Goal: Browse casually: Explore the website without a specific task or goal

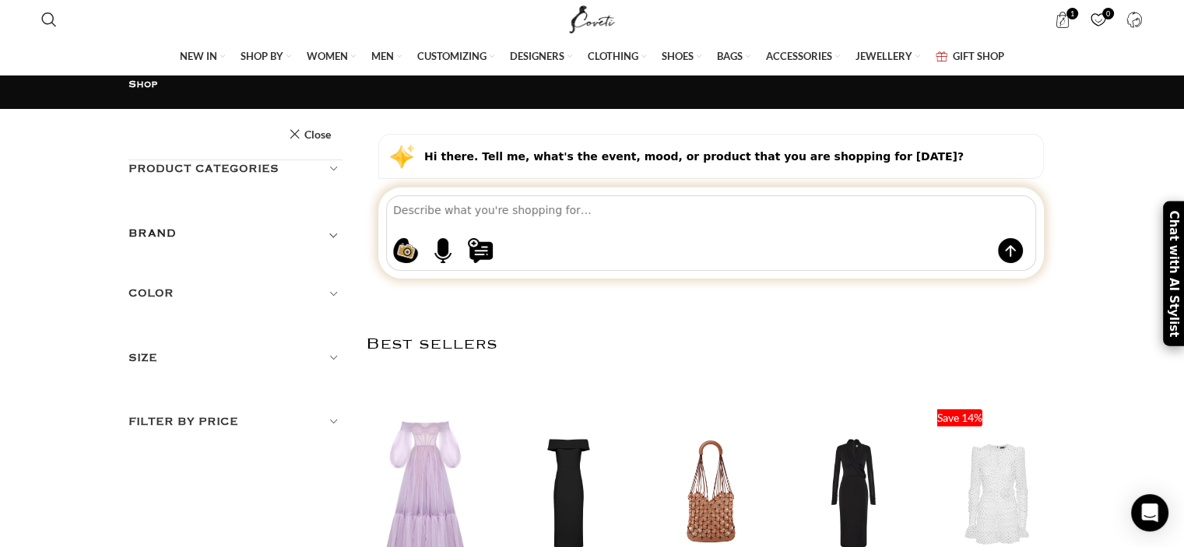
drag, startPoint x: 1191, startPoint y: 40, endPoint x: 1143, endPoint y: -9, distance: 68.3
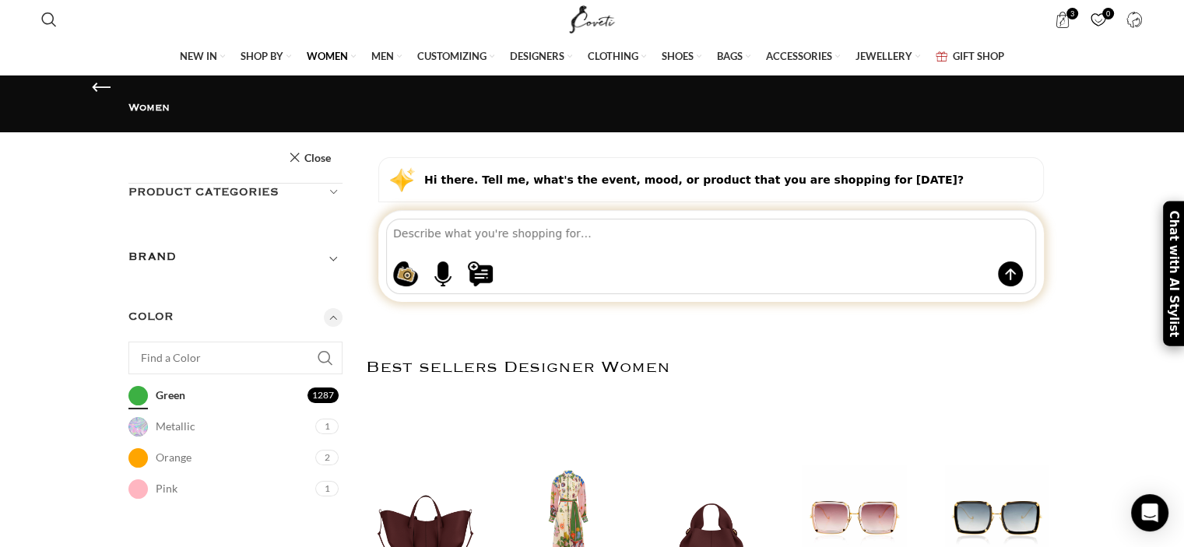
drag, startPoint x: 1190, startPoint y: 19, endPoint x: 1165, endPoint y: -28, distance: 53.3
